Goal: Information Seeking & Learning: Learn about a topic

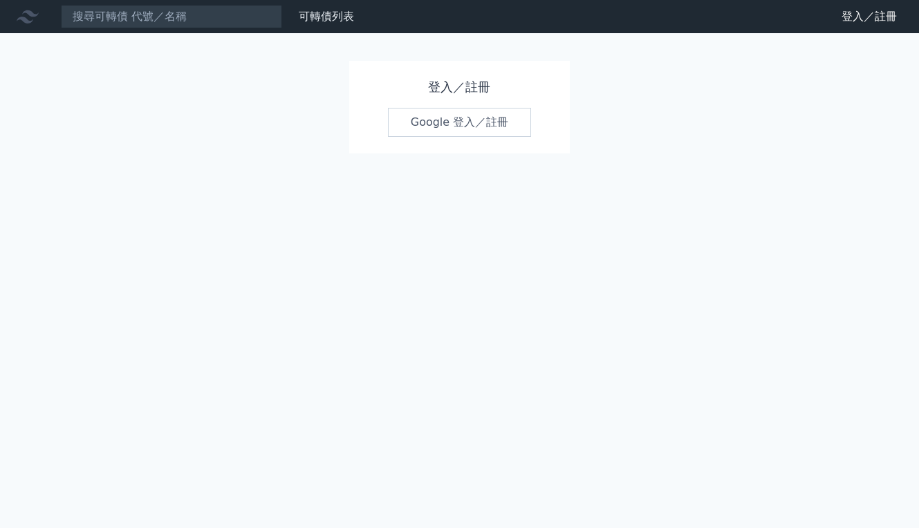
click at [453, 128] on link "Google 登入／註冊" at bounding box center [460, 122] width 144 height 29
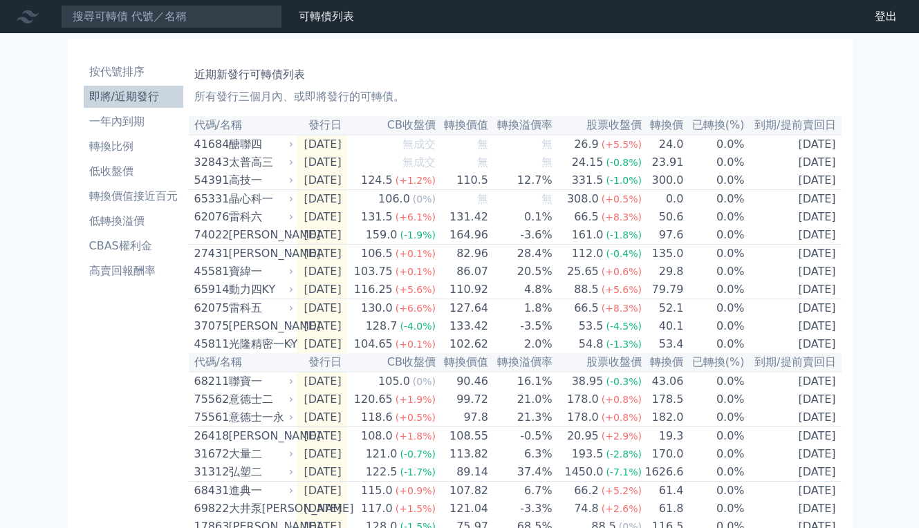
click at [229, 189] on div "高技一" at bounding box center [260, 180] width 62 height 17
click at [67, 387] on div "按代號排序 即將/近期發行 一年內到期 轉換比例 低收盤價 轉換價值接近百元 低轉換溢價 CBAS權利金 高賣回報酬率 近期新發行可轉債列表 所有發行三個月內…" at bounding box center [460, 506] width 786 height 934
click at [553, 245] on td "161.0 (-1.8%)" at bounding box center [597, 235] width 89 height 19
click at [606, 241] on span "(-1.8%)" at bounding box center [624, 235] width 36 height 11
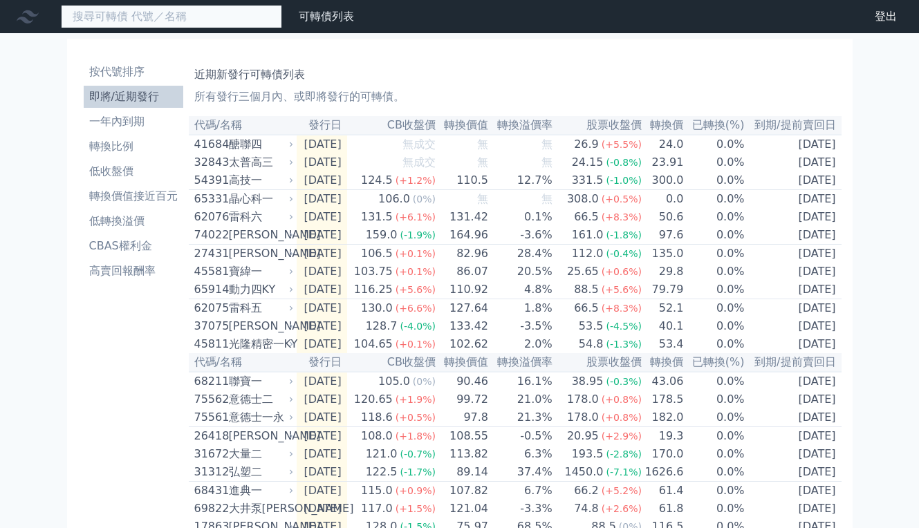
click at [147, 22] on input at bounding box center [171, 17] width 221 height 24
click at [124, 13] on input "ㄅˋ" at bounding box center [171, 17] width 221 height 24
type input "ㄅ"
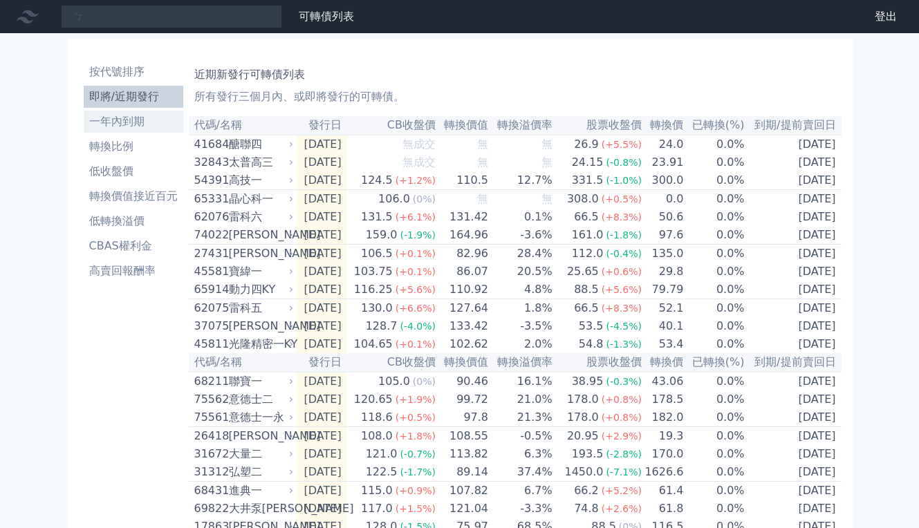
click at [183, 113] on li "一年內到期" at bounding box center [134, 121] width 100 height 17
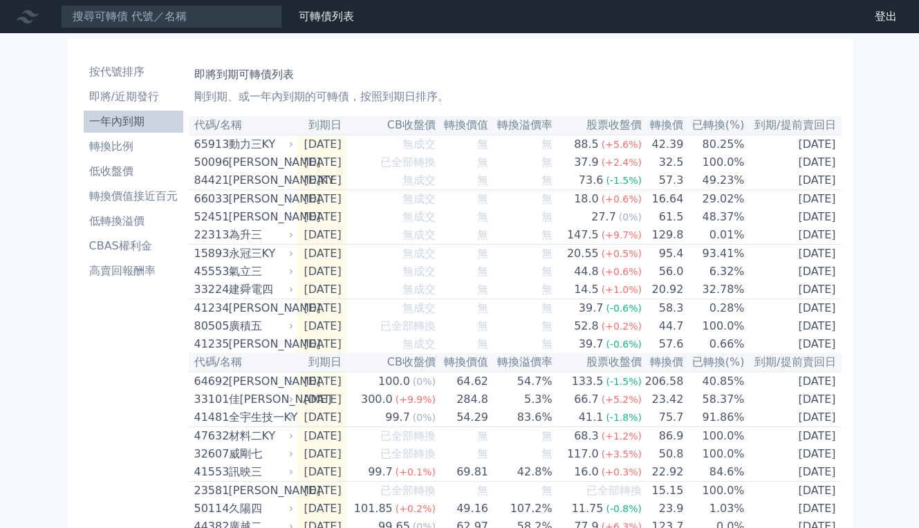
click at [118, 23] on input at bounding box center [171, 17] width 221 height 24
type input "22"
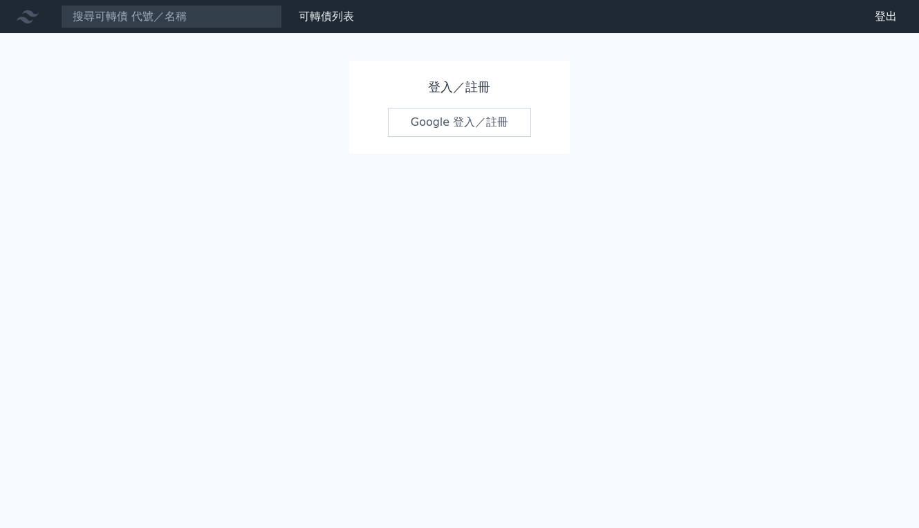
click at [430, 122] on link "Google 登入／註冊" at bounding box center [460, 122] width 144 height 29
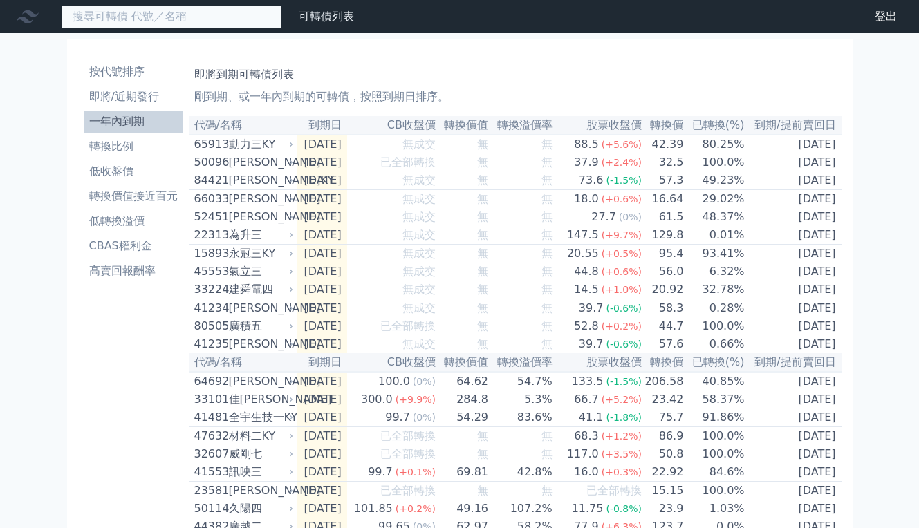
click at [120, 20] on input at bounding box center [171, 17] width 221 height 24
type input "22"
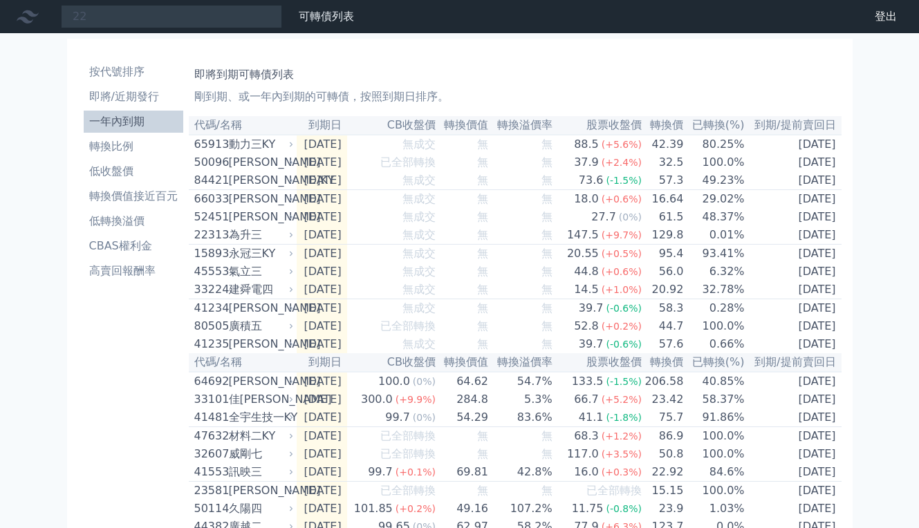
click at [26, 22] on icon at bounding box center [28, 17] width 22 height 22
click at [97, 113] on li "一年內到期" at bounding box center [134, 121] width 100 height 17
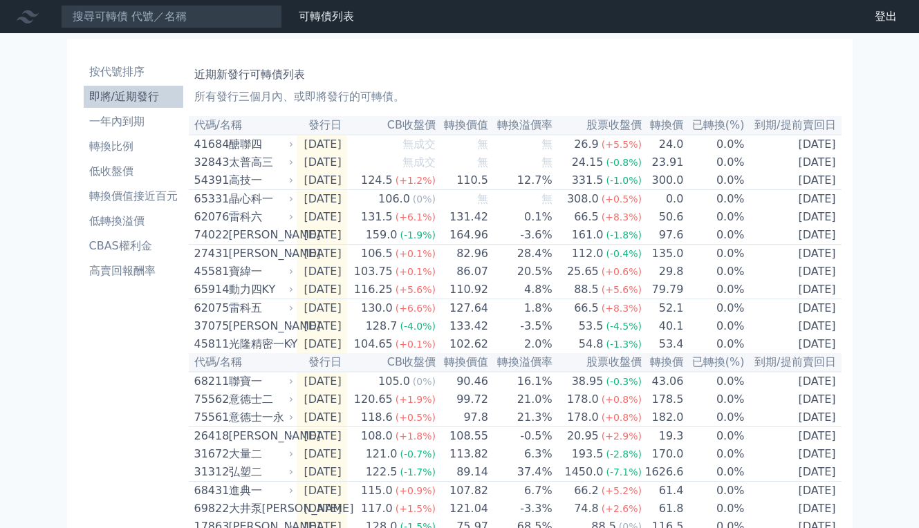
click at [297, 190] on td "2025-09-09" at bounding box center [322, 181] width 50 height 19
click at [436, 281] on td "86.07" at bounding box center [462, 272] width 53 height 18
click at [229, 317] on div "雷科五" at bounding box center [260, 308] width 62 height 17
click at [102, 113] on li "一年內到期" at bounding box center [134, 121] width 100 height 17
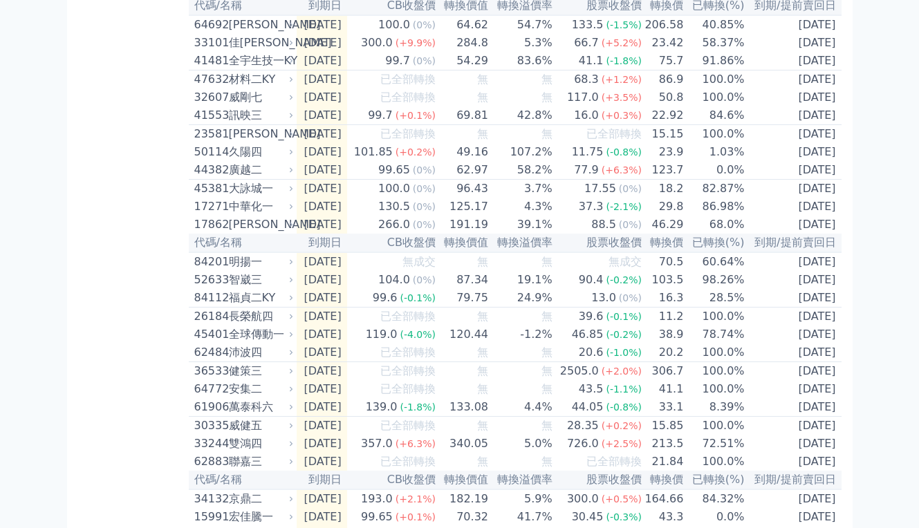
scroll to position [342, 0]
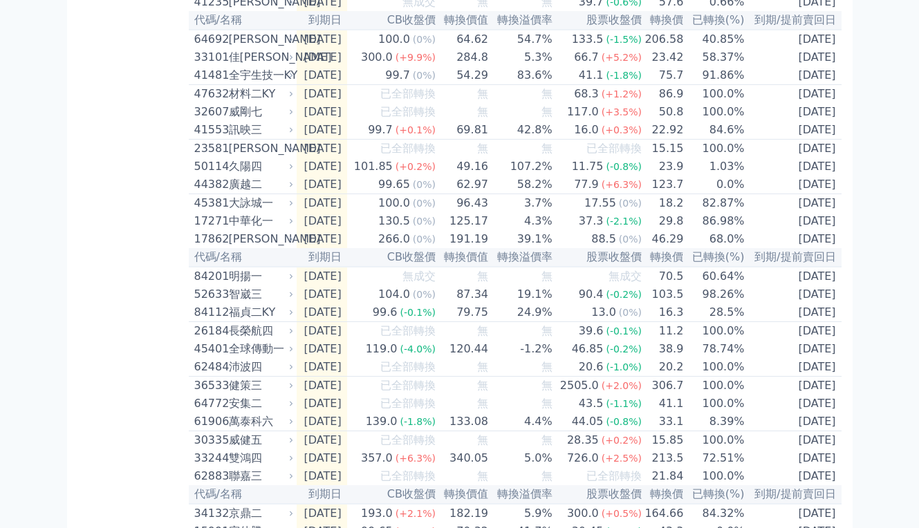
click at [370, 321] on div "99.6" at bounding box center [385, 312] width 30 height 17
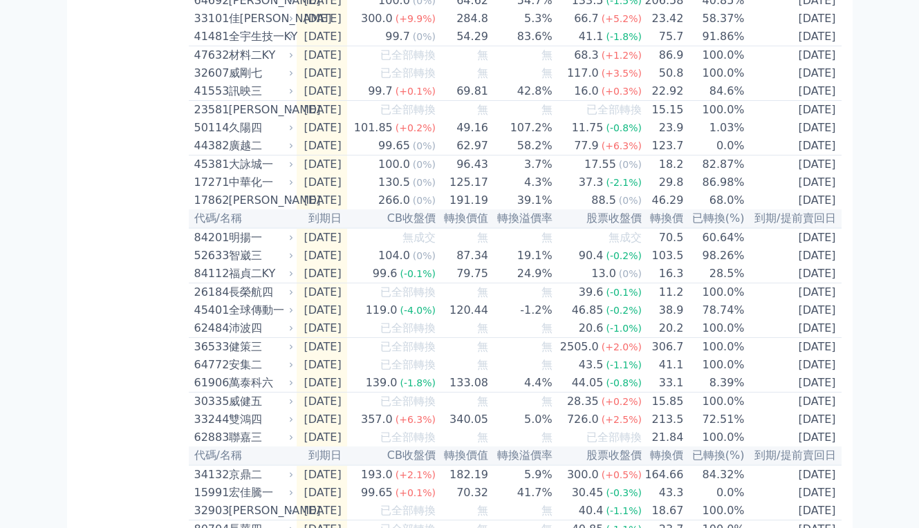
scroll to position [397, 0]
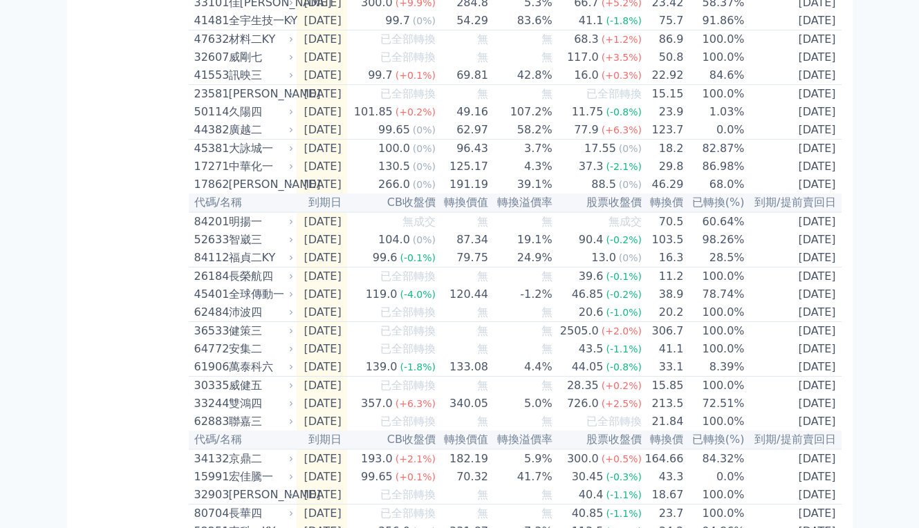
click at [229, 285] on div "長榮航四" at bounding box center [260, 276] width 62 height 17
